Goal: Task Accomplishment & Management: Manage account settings

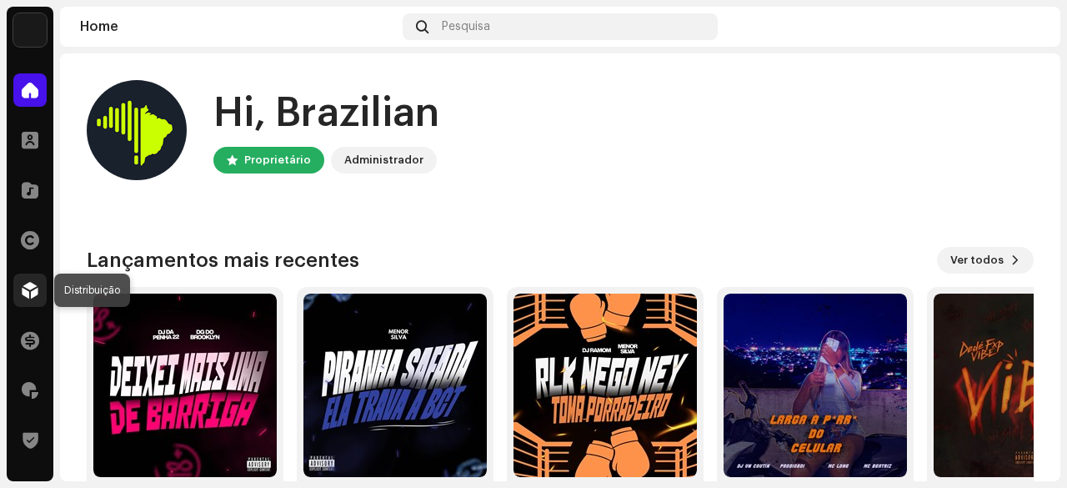
click at [32, 294] on span at bounding box center [30, 290] width 17 height 13
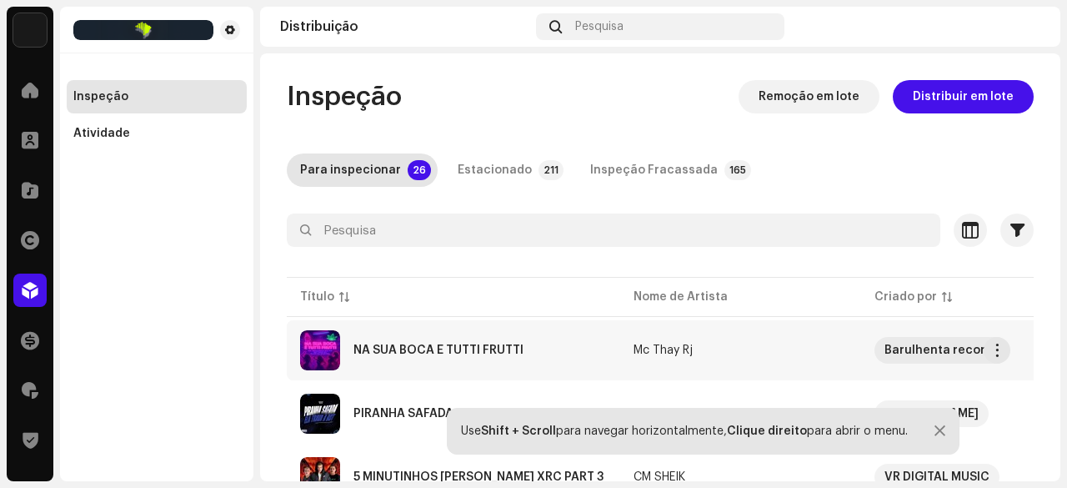
click at [436, 348] on div "NA SUA BOCA E TUTTI FRUTTI" at bounding box center [439, 350] width 170 height 12
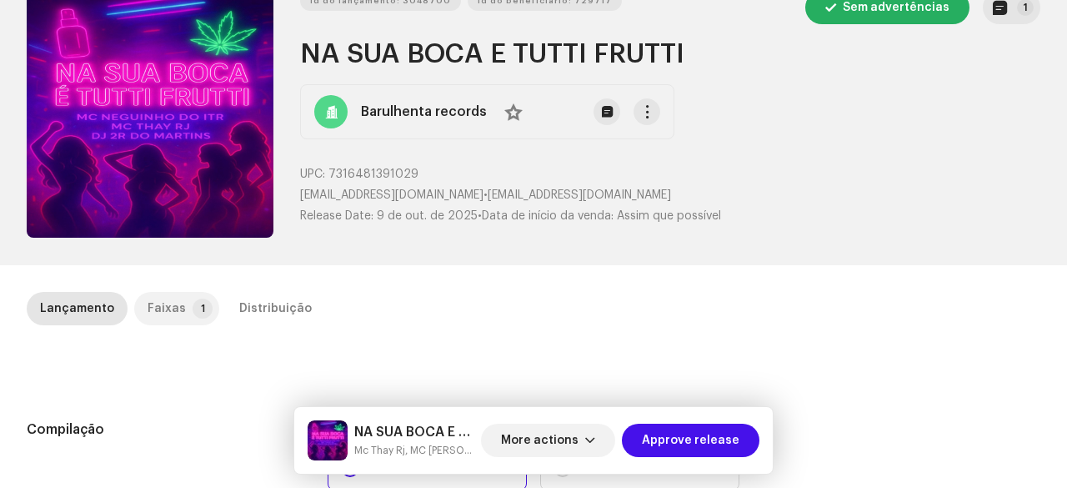
click at [172, 299] on div "Faixas" at bounding box center [167, 308] width 38 height 33
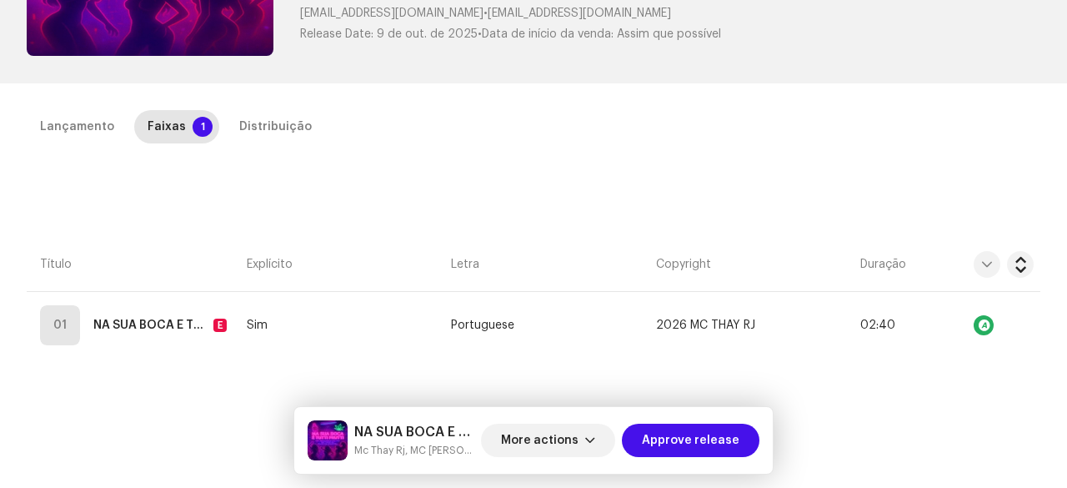
scroll to position [374, 0]
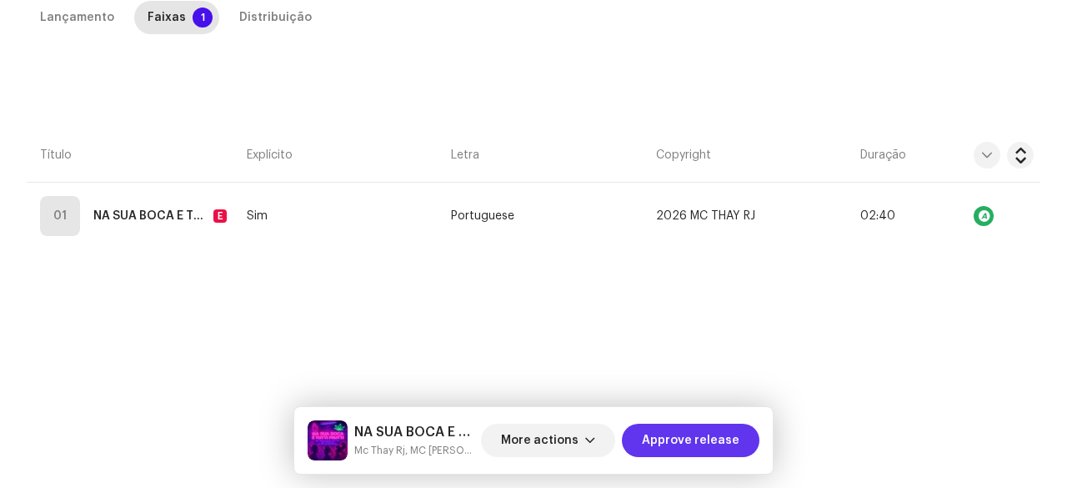
click at [685, 443] on span "Approve release" at bounding box center [691, 440] width 98 height 33
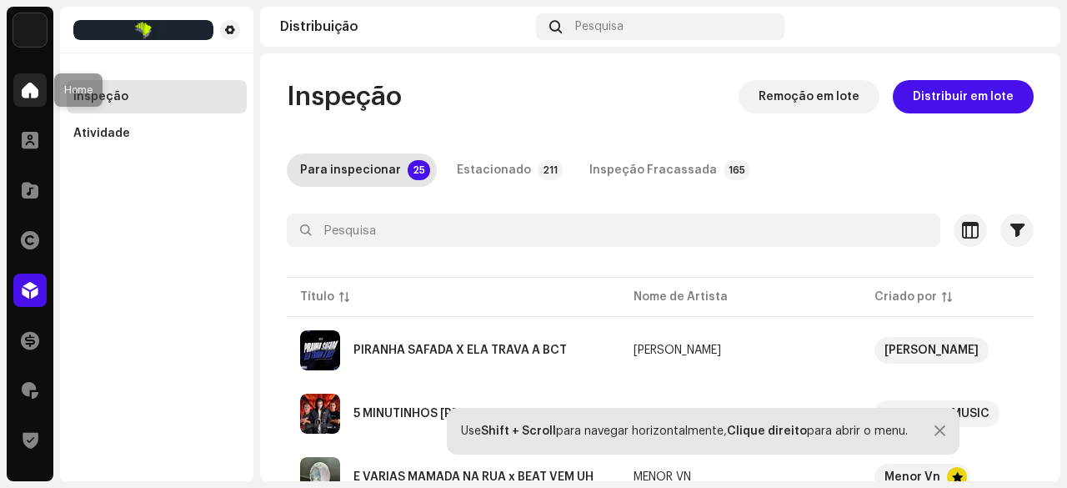
click at [30, 103] on div at bounding box center [29, 89] width 33 height 33
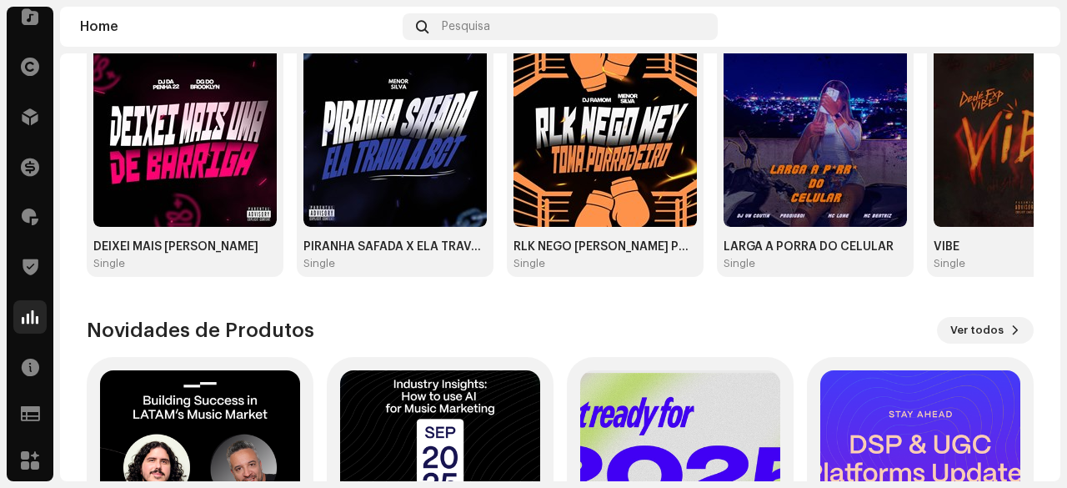
scroll to position [175, 0]
click at [28, 314] on span at bounding box center [30, 315] width 17 height 13
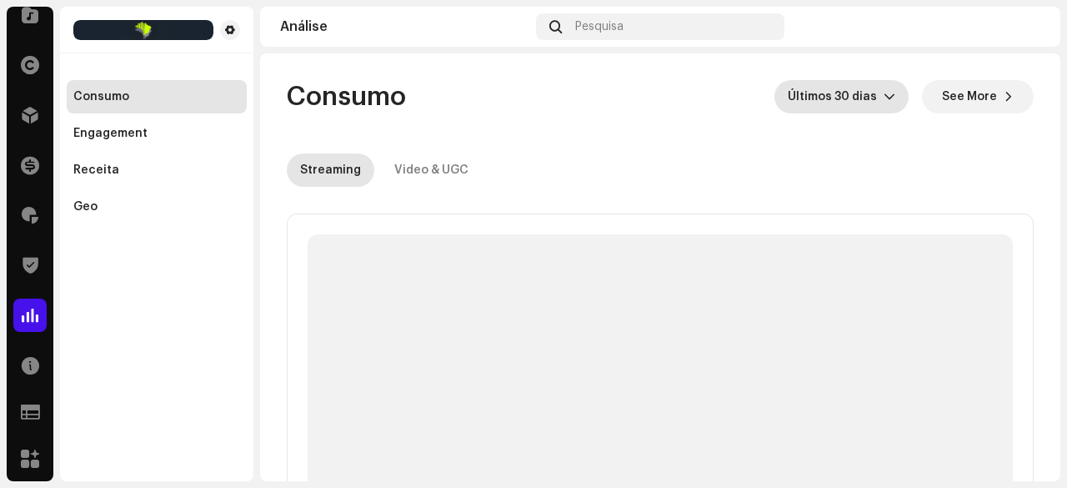
click at [782, 101] on p-select "Últimos 30 dias" at bounding box center [842, 96] width 134 height 33
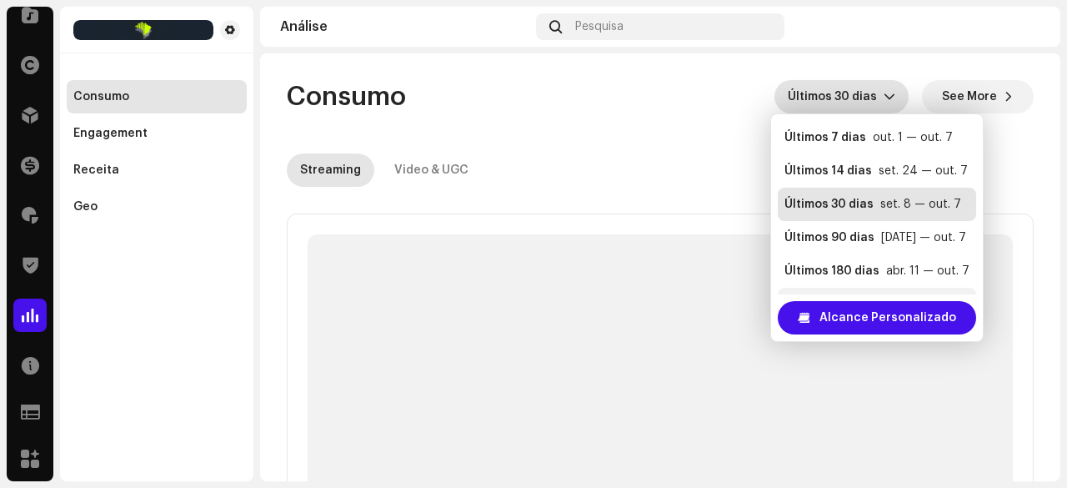
scroll to position [33, 0]
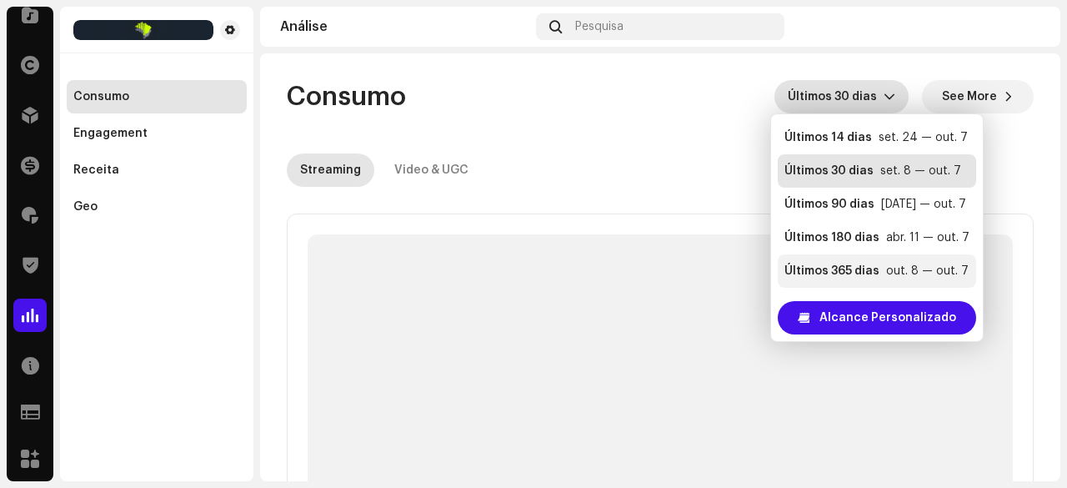
click at [864, 268] on div "Últimos 365 dias" at bounding box center [832, 271] width 95 height 17
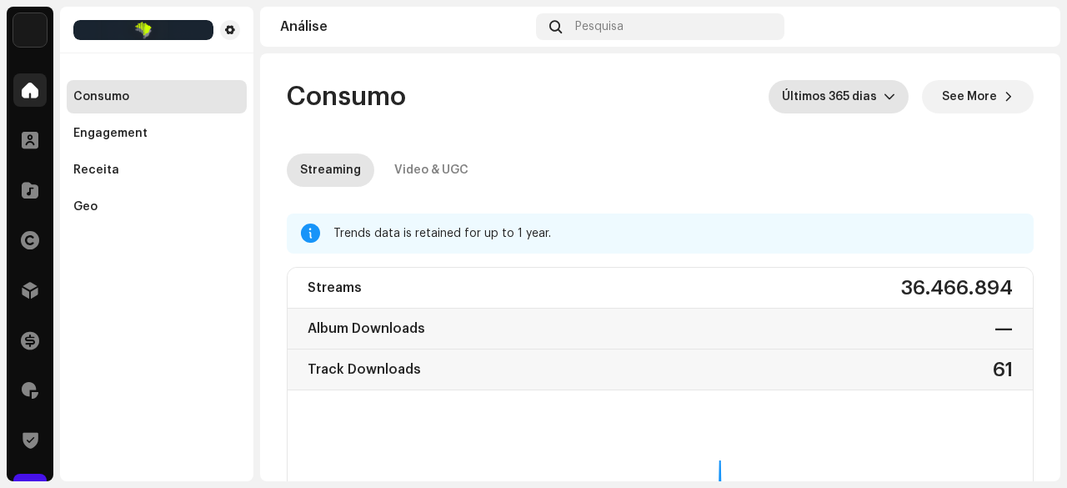
click at [23, 89] on span at bounding box center [30, 89] width 17 height 13
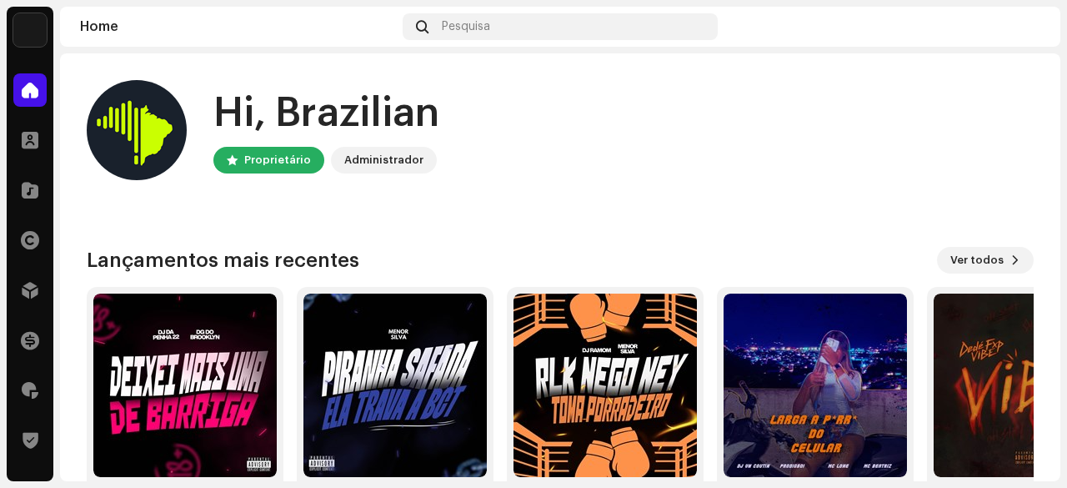
scroll to position [83, 0]
